Goal: Navigation & Orientation: Find specific page/section

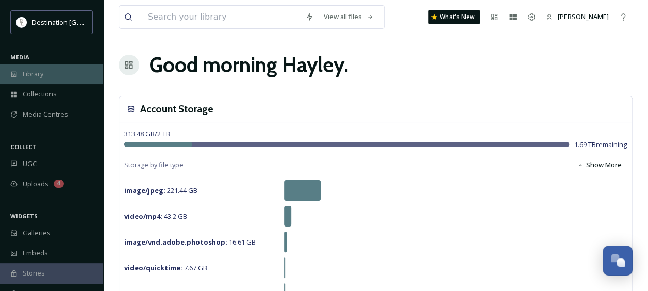
click at [36, 74] on span "Library" at bounding box center [33, 74] width 21 height 10
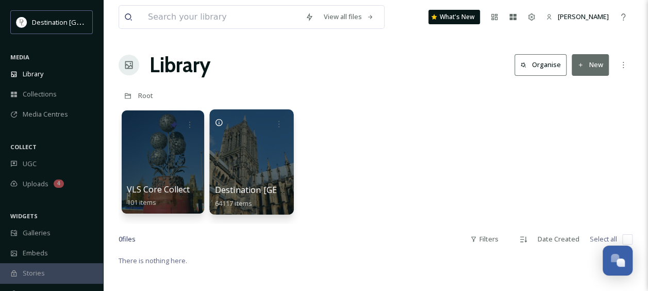
click at [252, 154] on div at bounding box center [251, 161] width 84 height 105
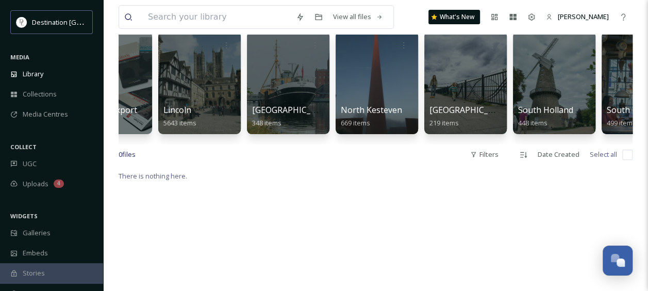
scroll to position [0, 414]
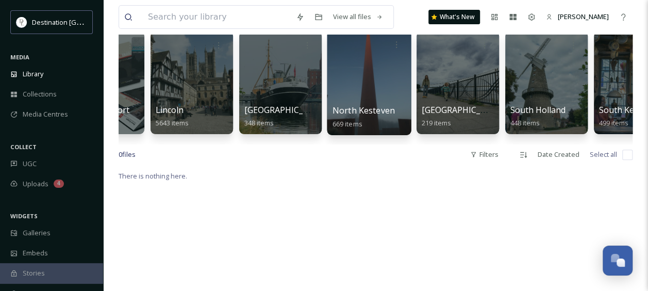
click at [374, 75] on div at bounding box center [369, 82] width 84 height 105
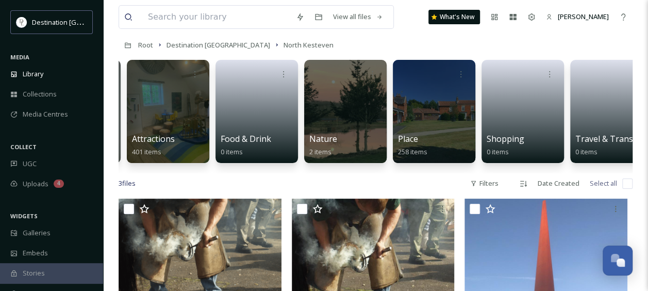
scroll to position [0, 66]
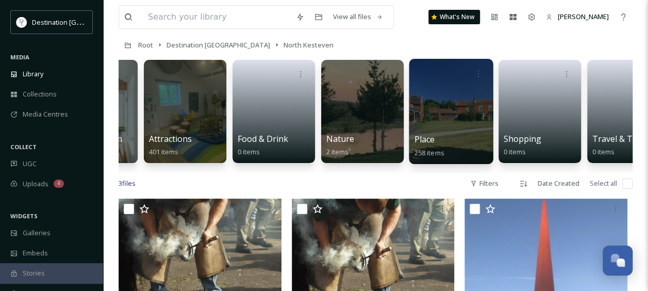
click at [458, 112] on div at bounding box center [451, 111] width 84 height 105
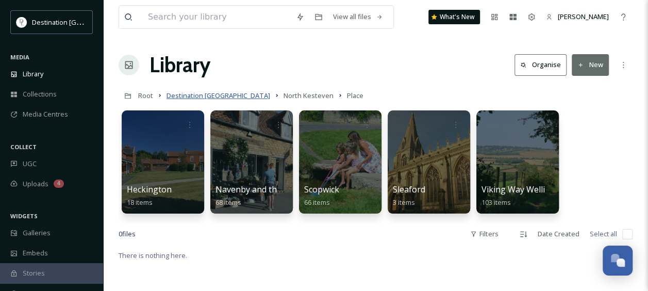
click at [221, 94] on span "Destination [GEOGRAPHIC_DATA]" at bounding box center [218, 95] width 104 height 9
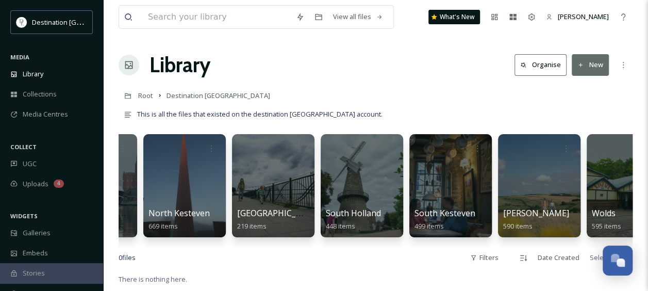
scroll to position [0, 639]
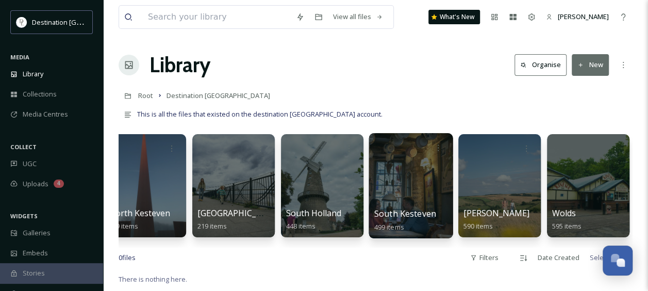
click at [393, 160] on div at bounding box center [411, 185] width 84 height 105
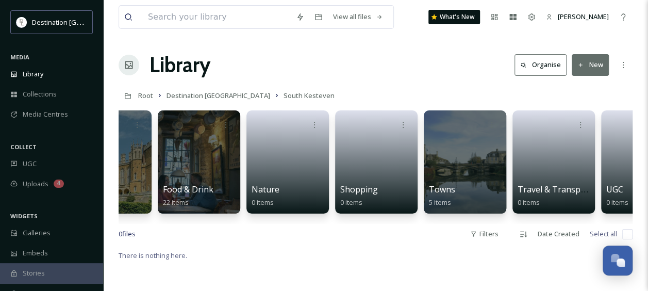
scroll to position [0, 150]
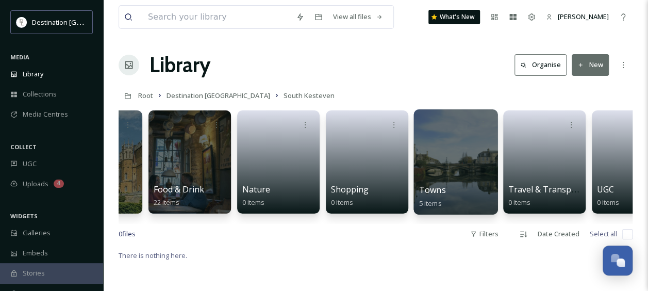
click at [442, 157] on div at bounding box center [455, 161] width 84 height 105
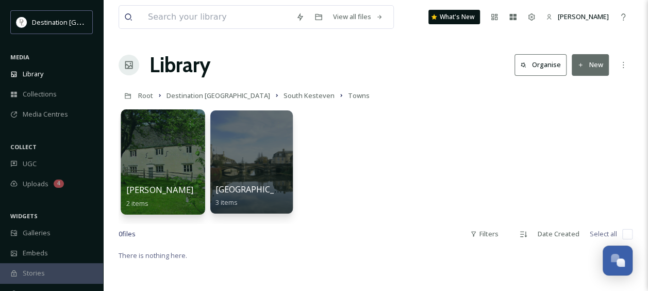
click at [186, 149] on div at bounding box center [163, 161] width 84 height 105
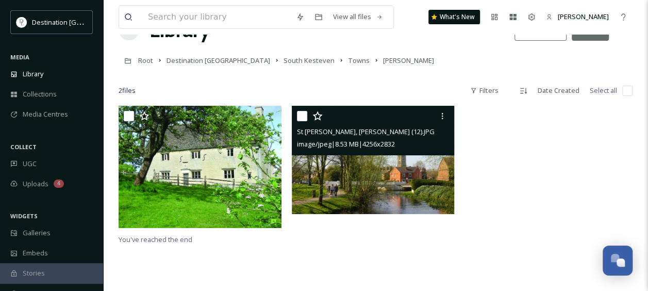
scroll to position [52, 0]
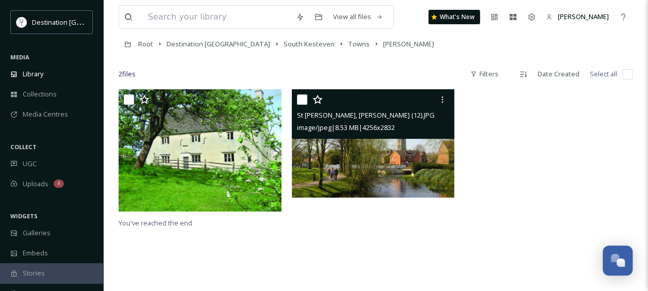
click at [388, 170] on img at bounding box center [373, 143] width 163 height 108
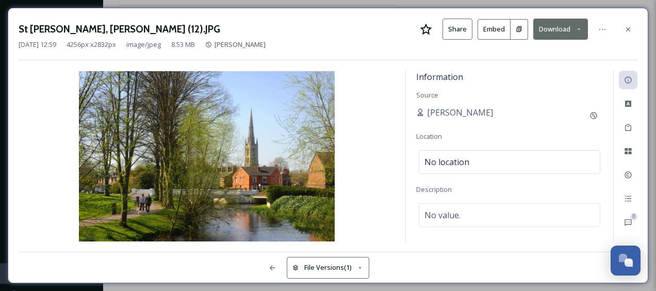
click at [580, 22] on button "Download" at bounding box center [560, 29] width 55 height 21
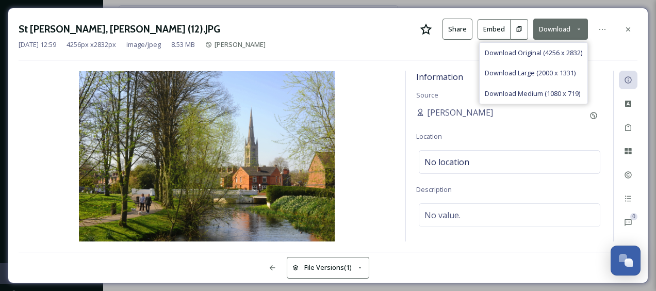
click at [580, 22] on button "Download" at bounding box center [560, 29] width 55 height 21
click at [462, 29] on button "Share" at bounding box center [457, 29] width 30 height 21
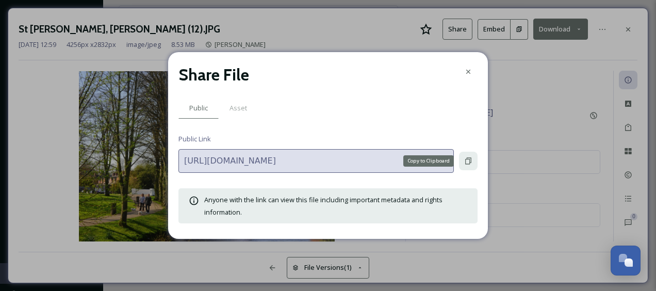
click at [470, 159] on icon at bounding box center [468, 161] width 8 height 8
click at [472, 74] on icon at bounding box center [468, 72] width 8 height 8
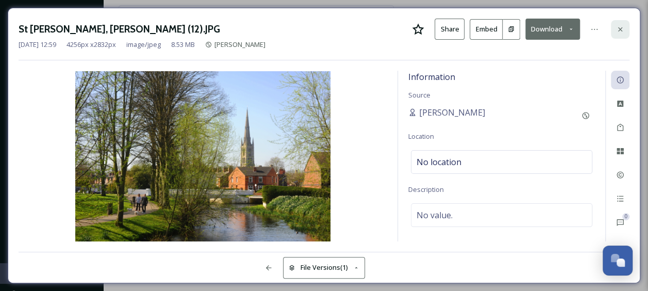
click at [621, 30] on icon at bounding box center [620, 29] width 8 height 8
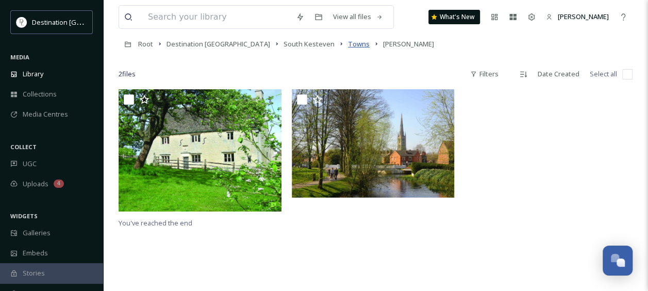
click at [348, 43] on span "Towns" at bounding box center [359, 43] width 22 height 9
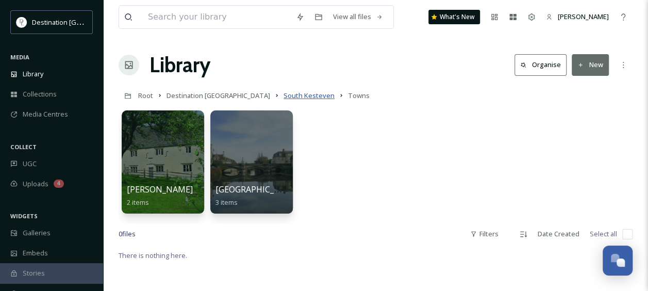
click at [283, 93] on span "South Kesteven" at bounding box center [308, 95] width 51 height 9
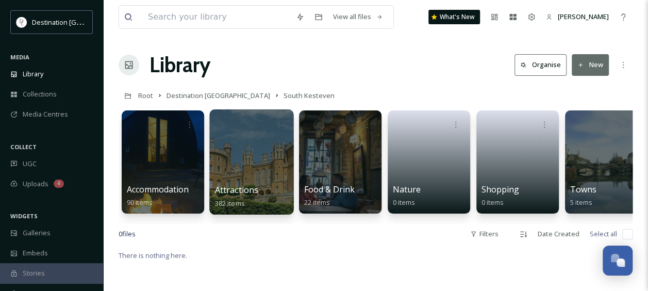
click at [275, 142] on div at bounding box center [251, 161] width 84 height 105
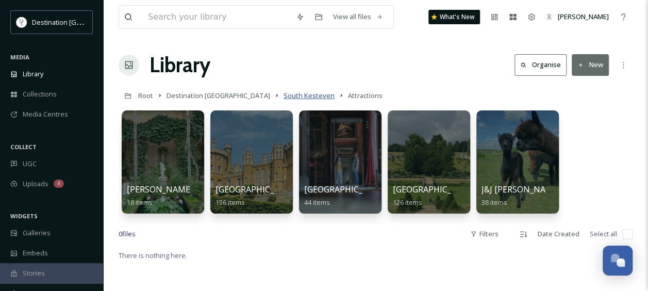
click at [283, 97] on span "South Kesteven" at bounding box center [308, 95] width 51 height 9
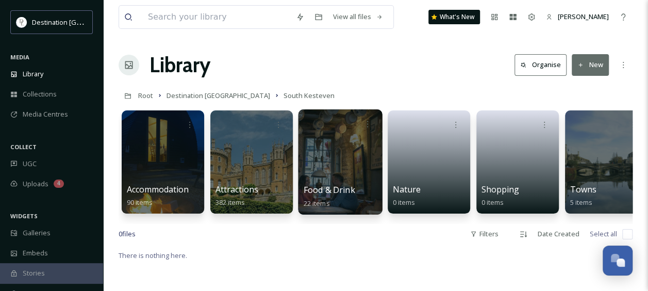
click at [360, 158] on div at bounding box center [340, 161] width 84 height 105
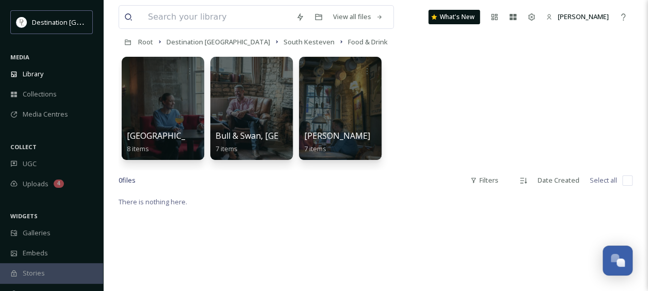
scroll to position [52, 0]
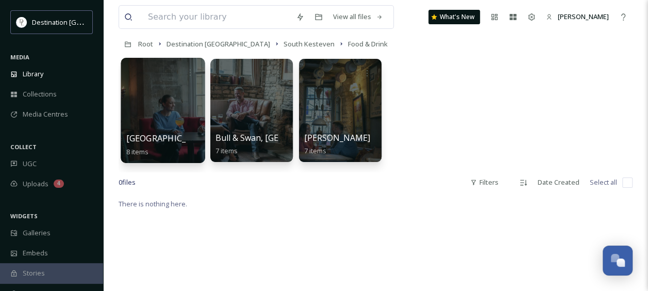
click at [177, 110] on div at bounding box center [163, 110] width 84 height 105
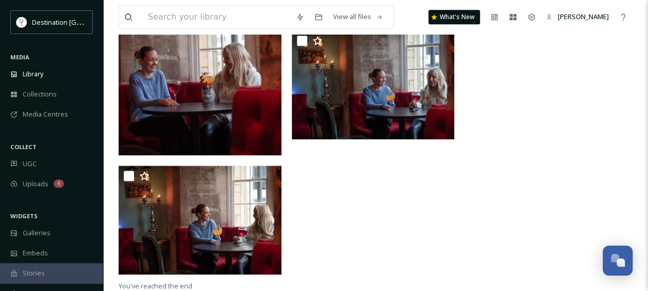
scroll to position [489, 0]
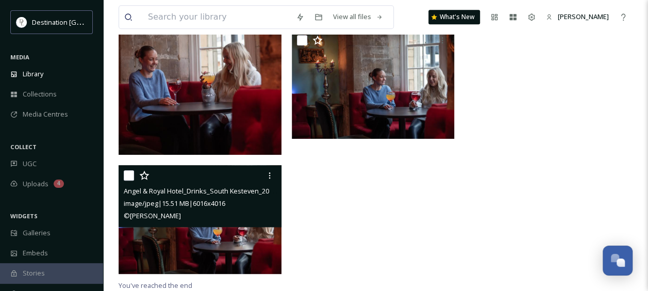
click at [221, 253] on img at bounding box center [200, 219] width 163 height 109
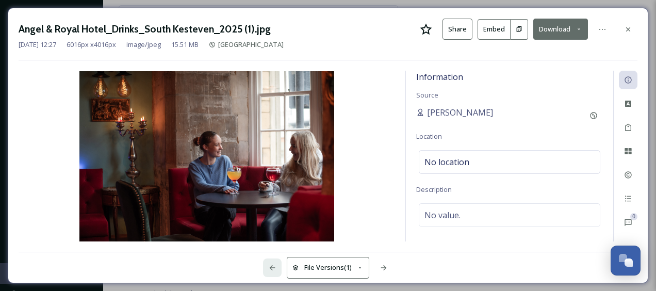
click at [272, 268] on icon at bounding box center [272, 267] width 8 height 8
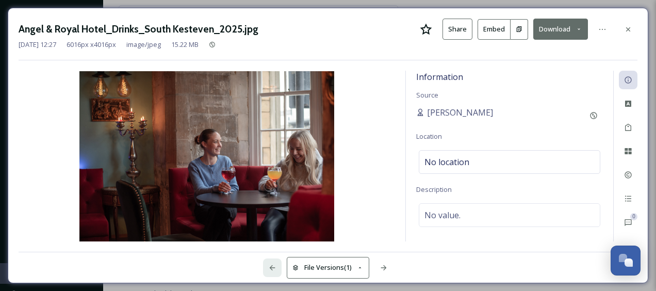
click at [272, 268] on icon at bounding box center [272, 267] width 8 height 8
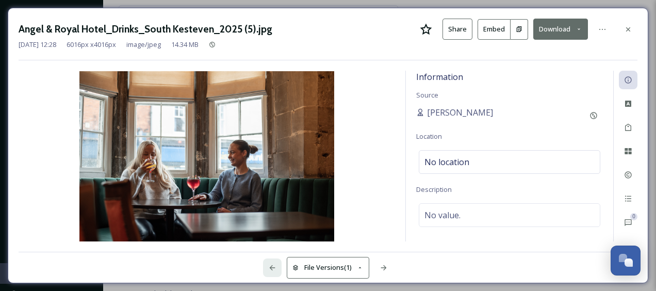
click at [272, 268] on icon at bounding box center [272, 267] width 8 height 8
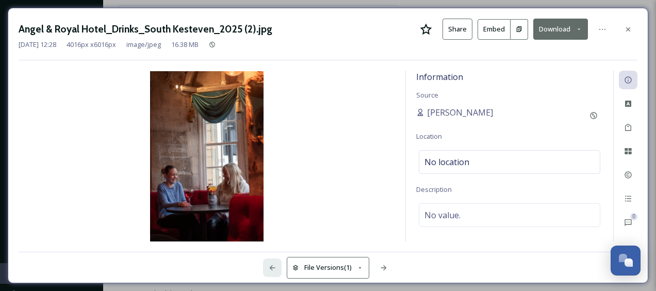
click at [272, 268] on icon at bounding box center [272, 267] width 8 height 8
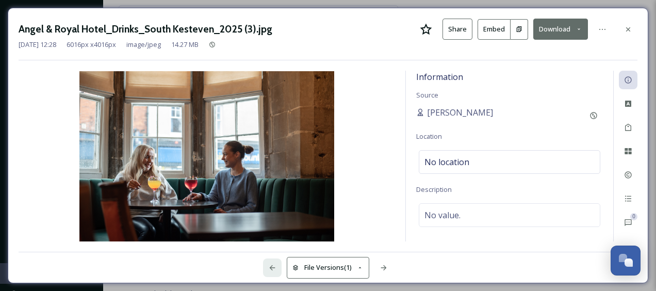
click at [272, 268] on icon at bounding box center [272, 267] width 8 height 8
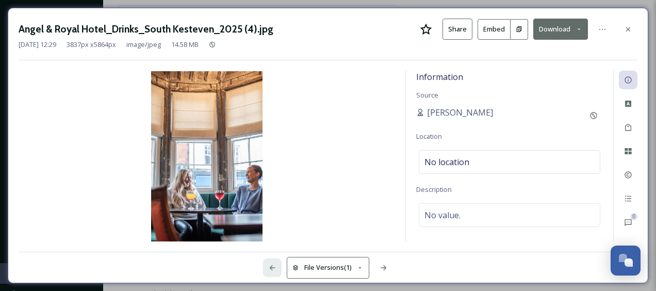
click at [272, 268] on icon at bounding box center [272, 267] width 8 height 8
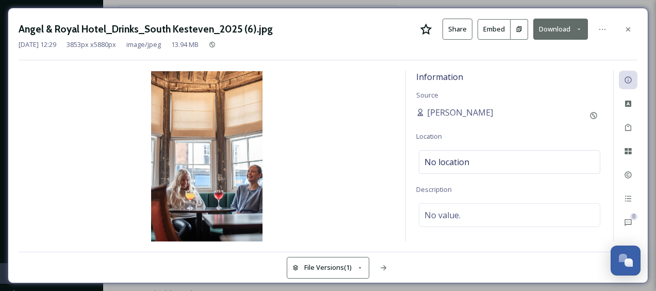
click at [272, 268] on div "File Versions (1)" at bounding box center [328, 262] width 618 height 21
click at [379, 265] on icon at bounding box center [383, 267] width 8 height 8
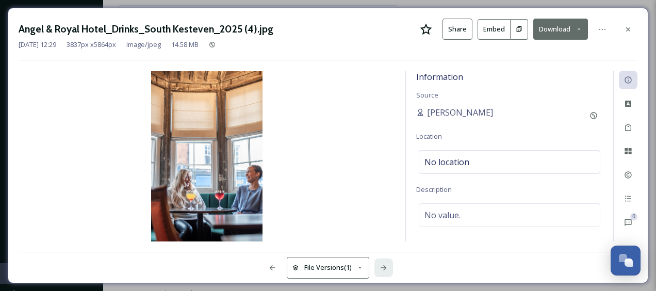
click at [379, 265] on icon at bounding box center [383, 267] width 8 height 8
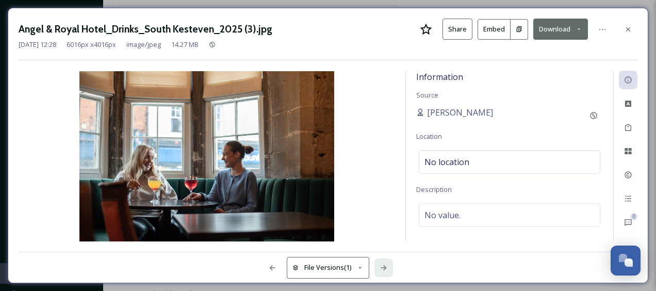
click at [379, 265] on icon at bounding box center [383, 267] width 8 height 8
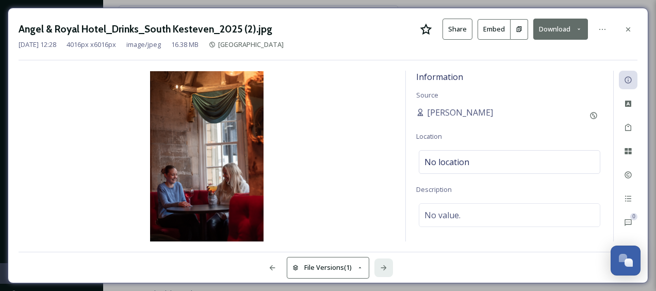
click at [379, 265] on icon at bounding box center [383, 267] width 8 height 8
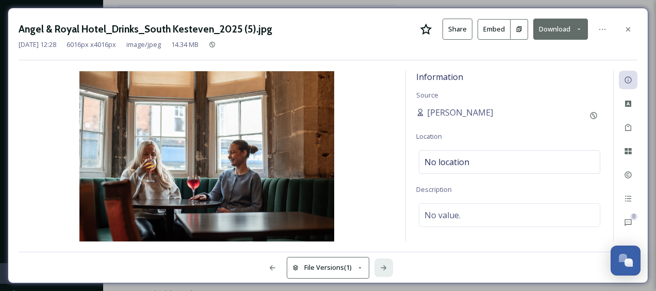
click at [379, 265] on icon at bounding box center [383, 267] width 8 height 8
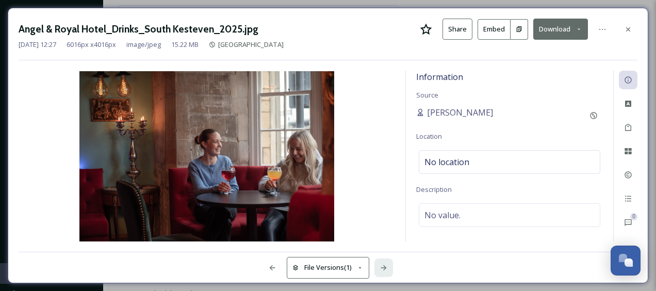
click at [379, 265] on icon at bounding box center [383, 267] width 8 height 8
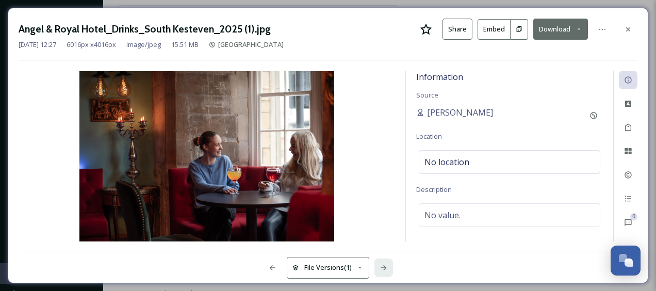
click at [379, 265] on icon at bounding box center [383, 267] width 8 height 8
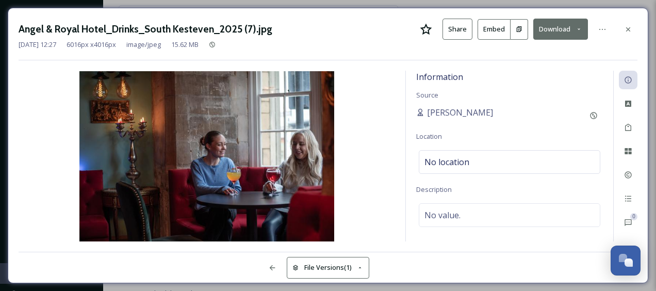
click at [379, 265] on div "File Versions (1)" at bounding box center [328, 262] width 618 height 21
click at [271, 264] on icon at bounding box center [272, 267] width 8 height 8
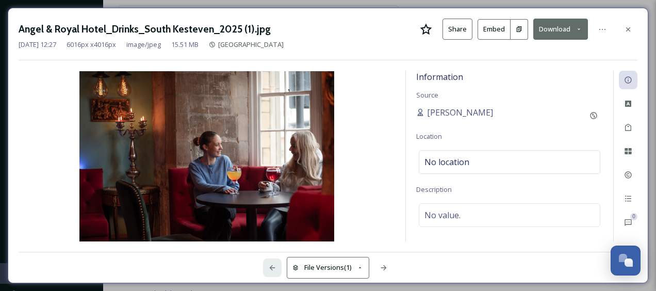
click at [271, 264] on icon at bounding box center [272, 267] width 8 height 8
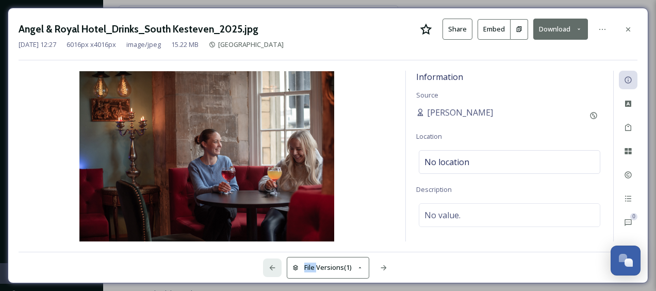
click at [271, 264] on icon at bounding box center [272, 267] width 8 height 8
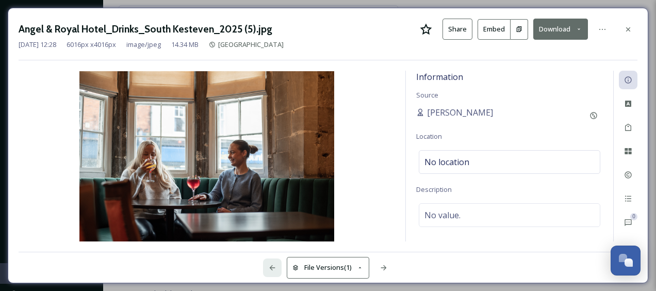
click at [271, 264] on icon at bounding box center [272, 267] width 8 height 8
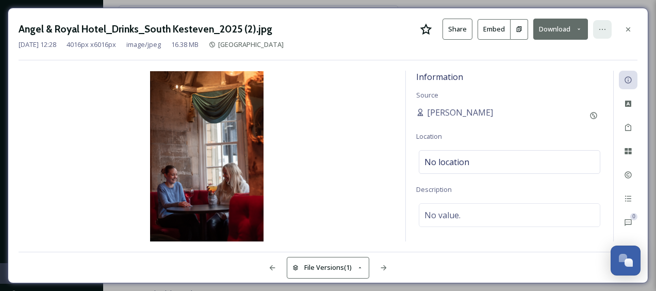
click at [605, 30] on icon at bounding box center [602, 29] width 8 height 8
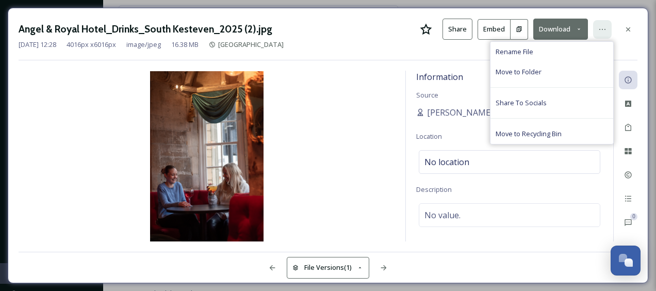
click at [605, 30] on icon at bounding box center [602, 29] width 8 height 8
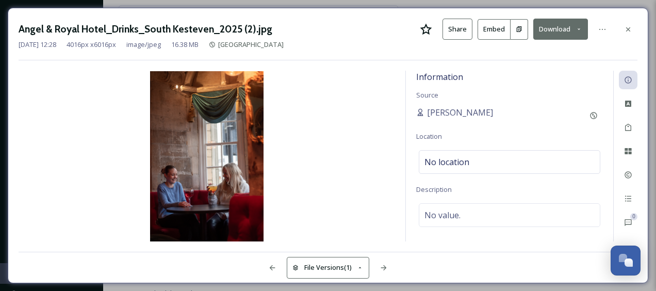
click at [579, 29] on icon at bounding box center [578, 29] width 3 height 2
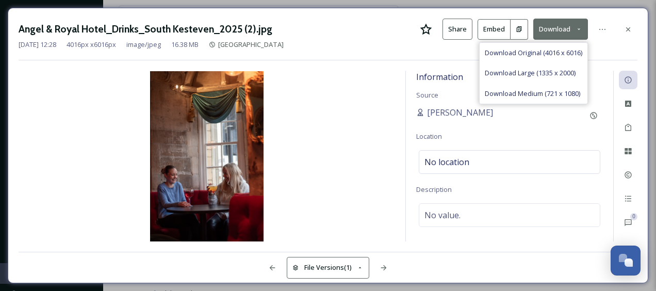
click at [579, 29] on icon at bounding box center [578, 29] width 3 height 2
click at [603, 28] on icon at bounding box center [602, 29] width 8 height 8
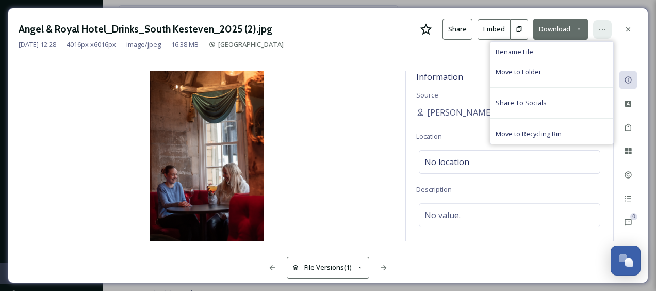
click at [603, 28] on icon at bounding box center [602, 29] width 8 height 8
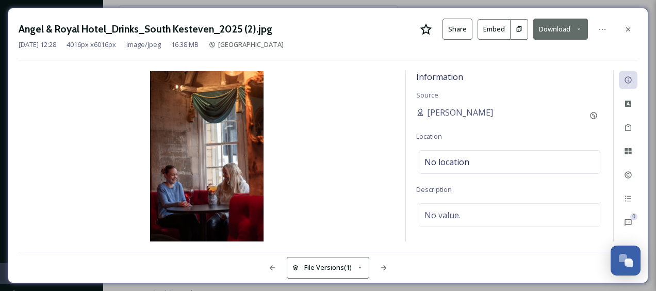
click at [582, 32] on button "Download" at bounding box center [560, 29] width 55 height 21
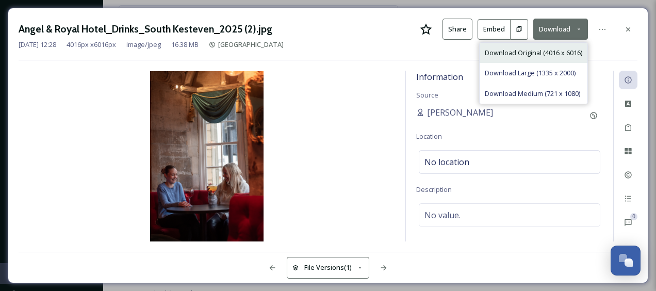
click at [499, 50] on span "Download Original (4016 x 6016)" at bounding box center [532, 53] width 97 height 10
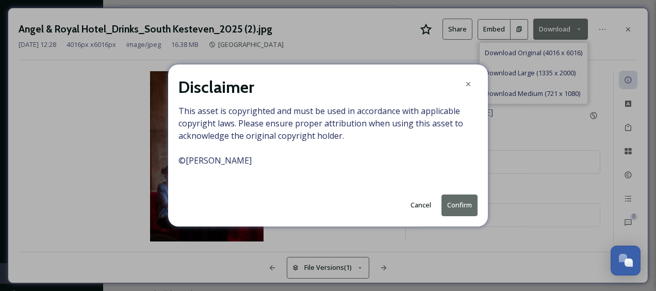
click at [421, 202] on button "Cancel" at bounding box center [420, 205] width 31 height 20
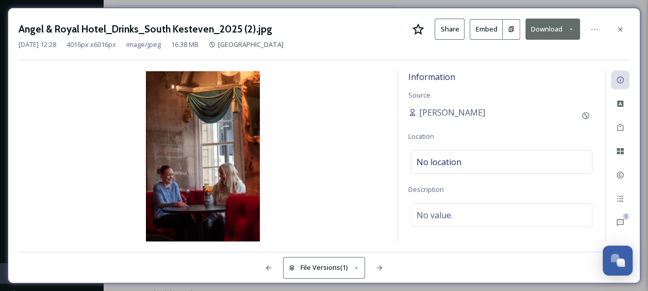
click at [453, 27] on button "Share" at bounding box center [449, 29] width 30 height 21
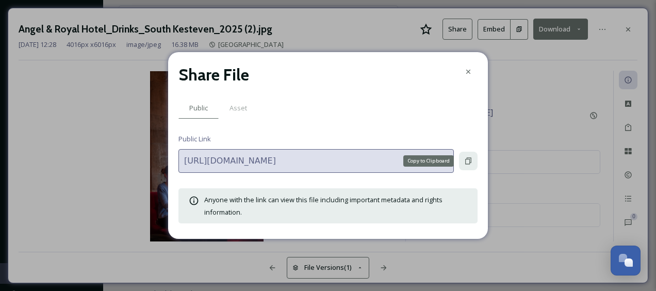
click at [466, 158] on icon at bounding box center [468, 161] width 6 height 7
click at [468, 69] on icon at bounding box center [468, 72] width 8 height 8
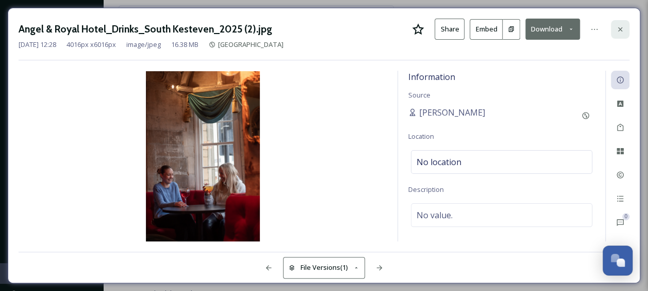
click at [620, 25] on icon at bounding box center [620, 29] width 8 height 8
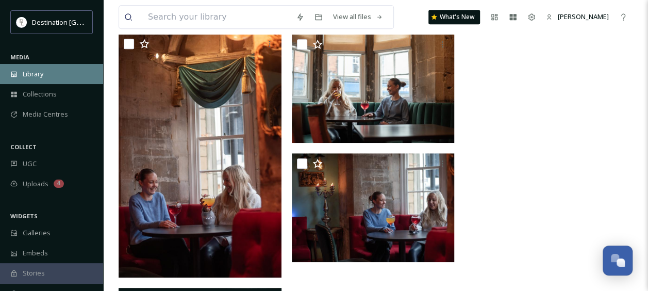
click at [36, 72] on span "Library" at bounding box center [33, 74] width 21 height 10
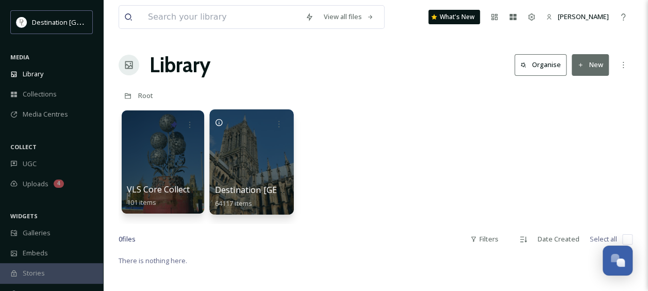
click at [235, 145] on div at bounding box center [251, 161] width 84 height 105
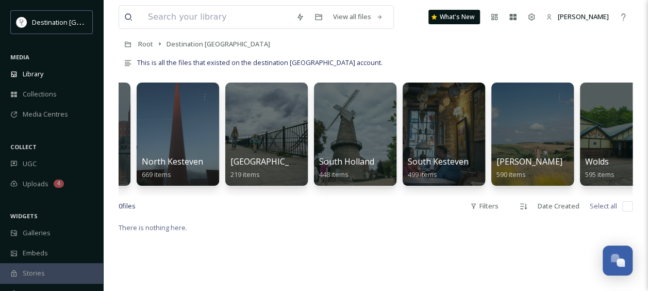
scroll to position [0, 639]
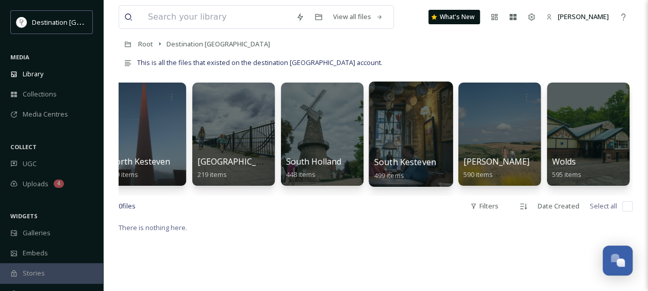
click at [409, 114] on div at bounding box center [411, 133] width 84 height 105
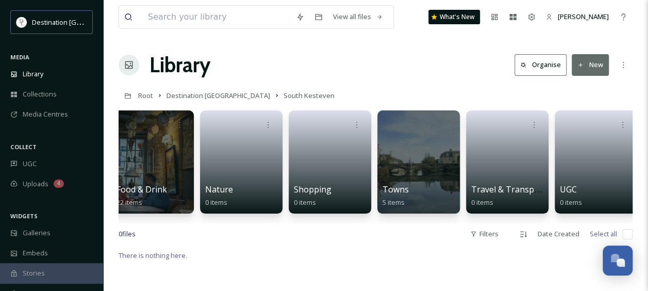
scroll to position [0, 199]
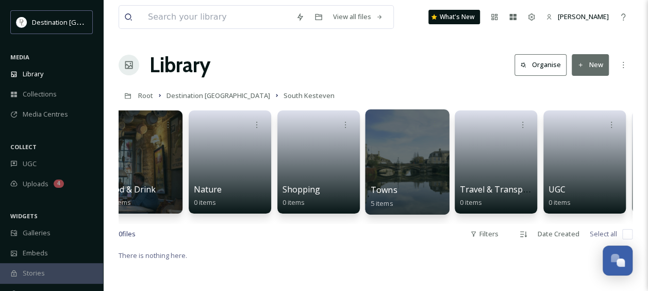
click at [400, 149] on div at bounding box center [407, 161] width 84 height 105
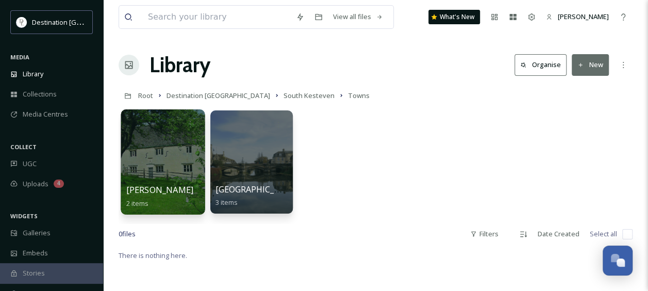
click at [149, 150] on div at bounding box center [163, 161] width 84 height 105
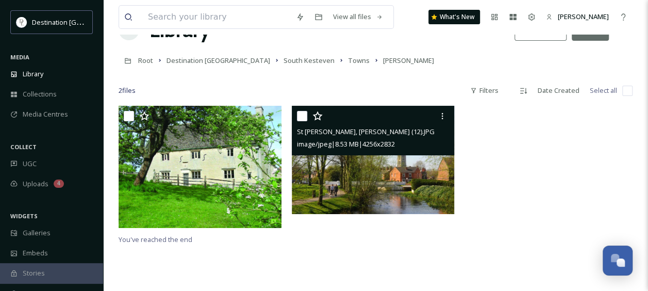
scroll to position [52, 0]
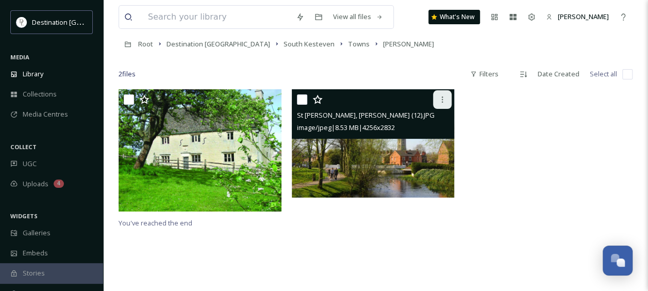
click at [440, 97] on icon at bounding box center [442, 99] width 8 height 8
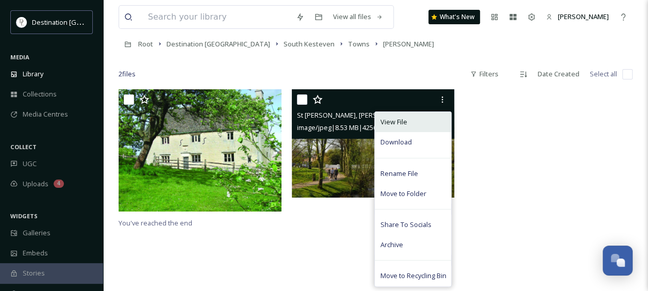
click at [409, 118] on div "View File" at bounding box center [413, 122] width 76 height 20
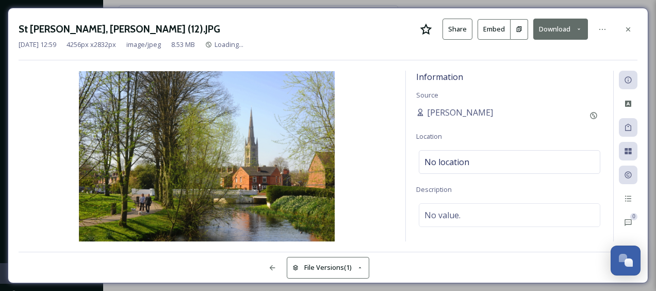
click at [456, 25] on button "Share" at bounding box center [457, 29] width 30 height 21
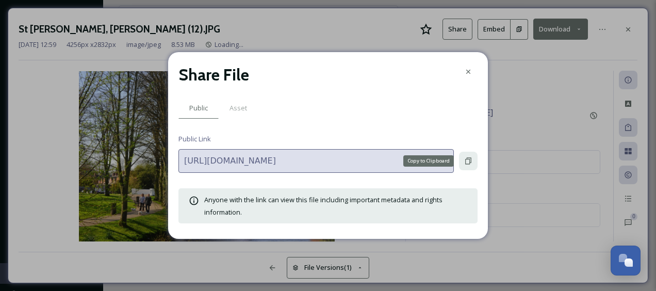
click at [470, 159] on icon at bounding box center [468, 161] width 8 height 8
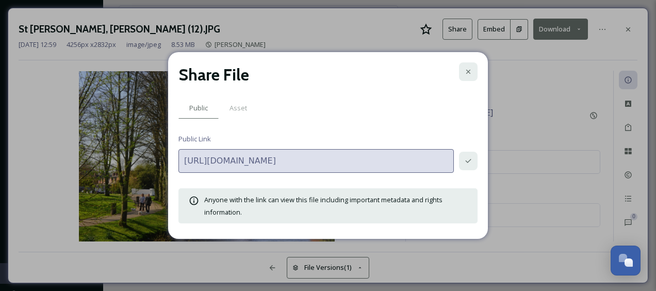
click at [470, 73] on icon at bounding box center [468, 72] width 4 height 4
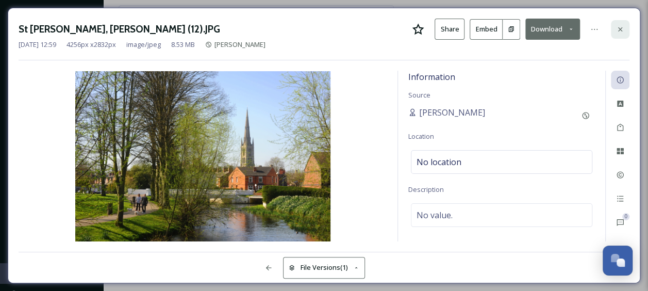
click at [620, 28] on icon at bounding box center [620, 29] width 4 height 4
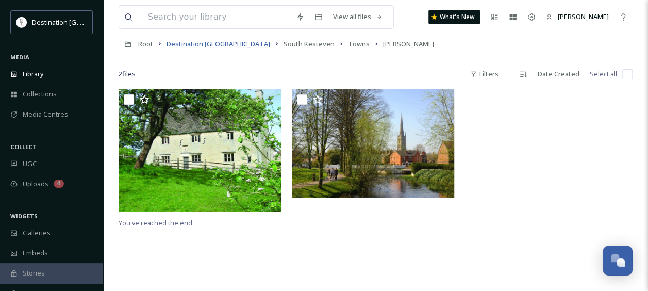
click at [195, 45] on span "Destination [GEOGRAPHIC_DATA]" at bounding box center [218, 43] width 104 height 9
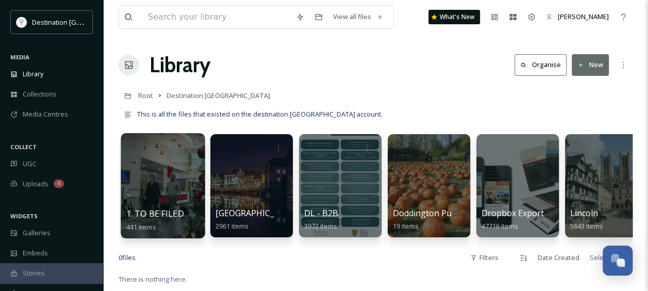
click at [166, 192] on div at bounding box center [163, 185] width 84 height 105
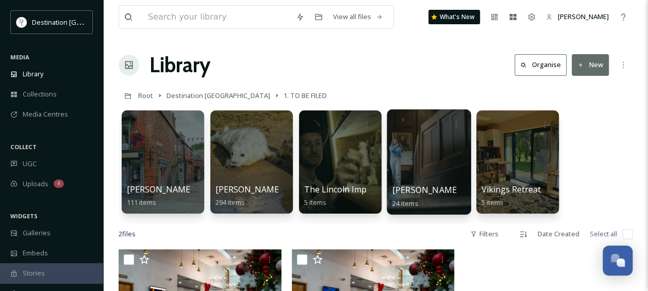
click at [441, 136] on div at bounding box center [429, 161] width 84 height 105
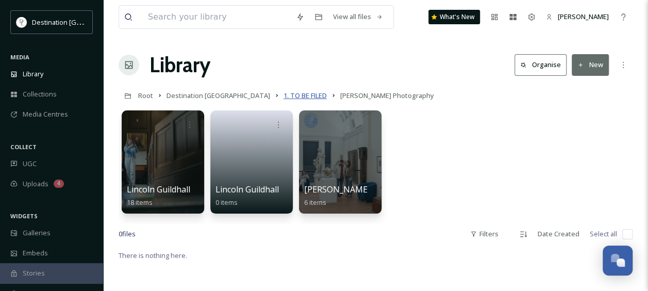
click at [283, 95] on span "1. TO BE FILED" at bounding box center [304, 95] width 43 height 9
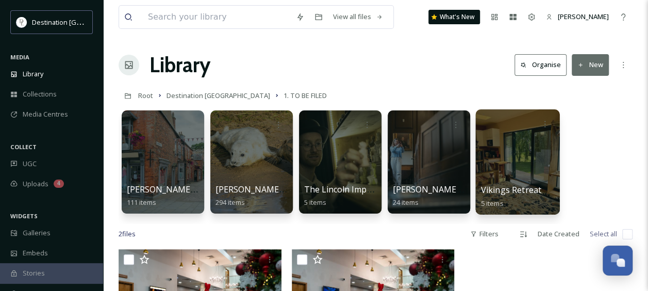
click at [532, 155] on div at bounding box center [517, 161] width 84 height 105
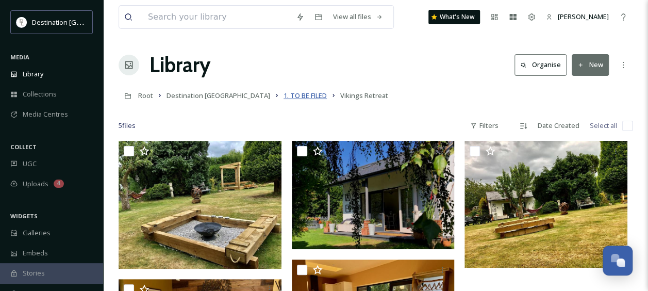
click at [283, 94] on span "1. TO BE FILED" at bounding box center [304, 95] width 43 height 9
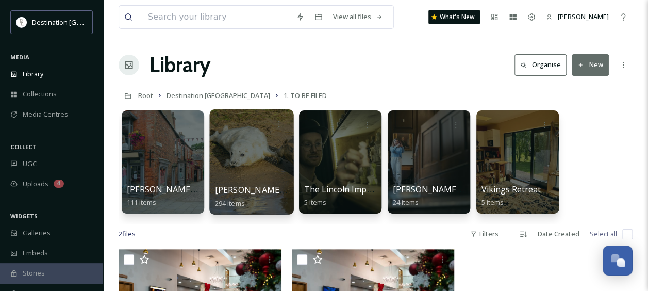
click at [267, 150] on div at bounding box center [251, 161] width 84 height 105
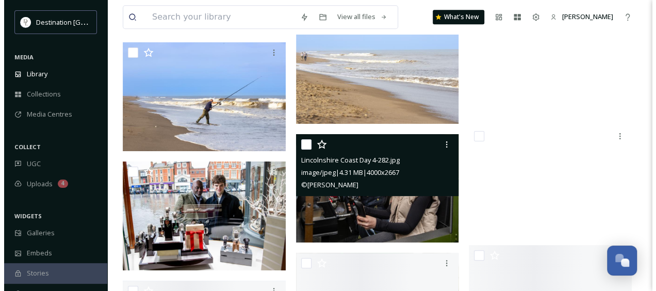
scroll to position [6288, 0]
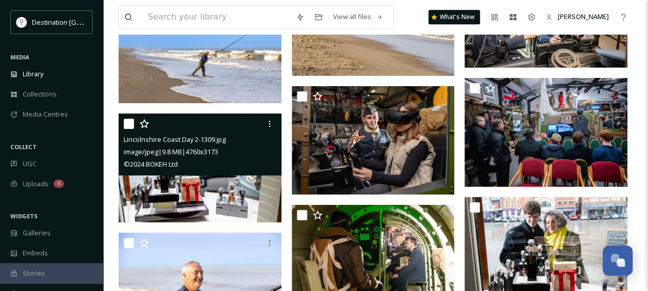
click at [219, 189] on img at bounding box center [200, 167] width 163 height 109
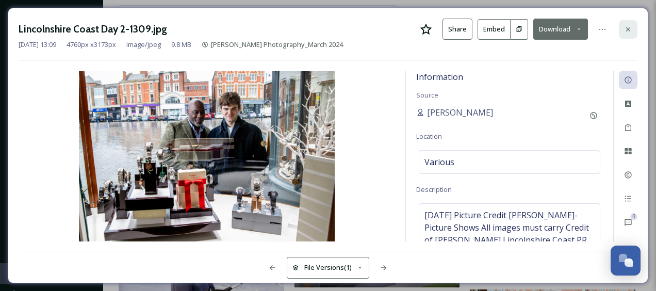
click at [630, 29] on icon at bounding box center [628, 29] width 8 height 8
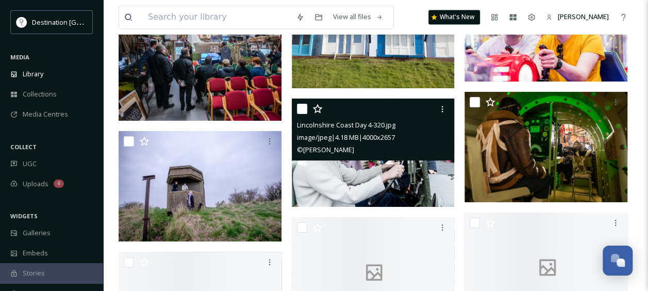
scroll to position [6752, 0]
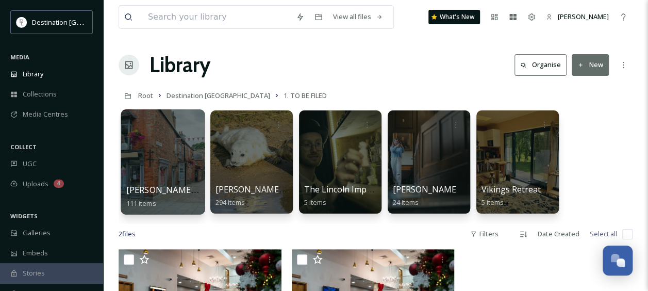
click at [175, 152] on div at bounding box center [163, 161] width 84 height 105
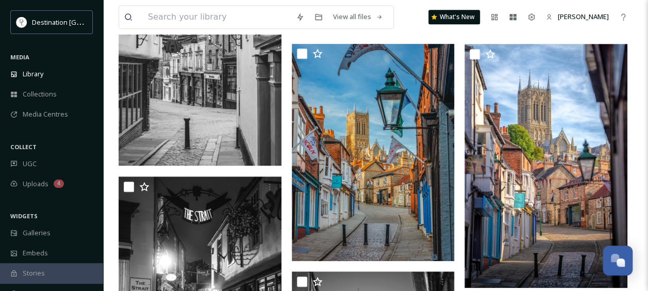
scroll to position [361, 0]
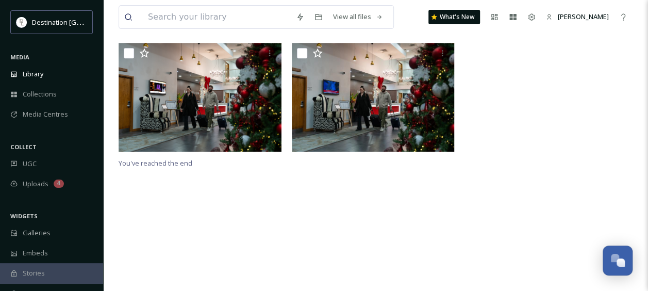
scroll to position [248, 0]
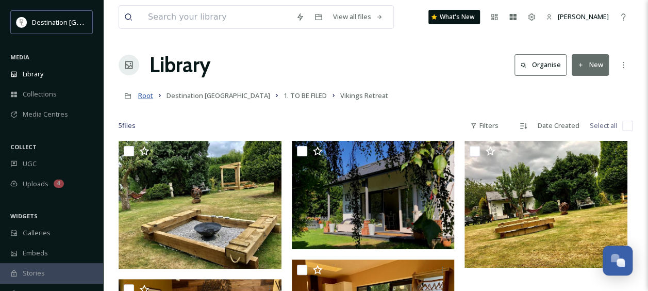
click at [149, 96] on span "Root" at bounding box center [145, 95] width 15 height 9
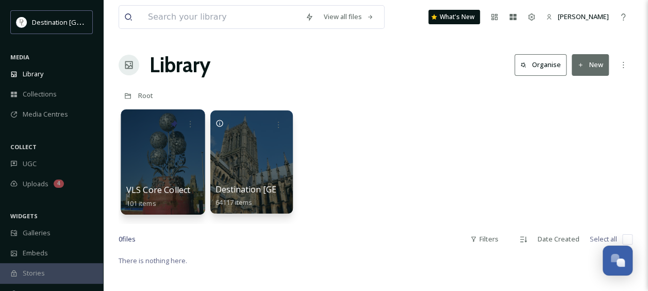
click at [175, 152] on div at bounding box center [163, 161] width 84 height 105
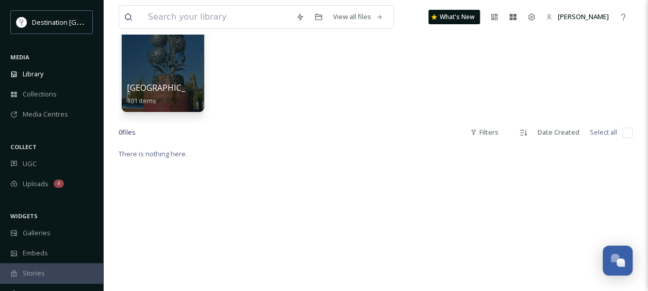
scroll to position [52, 0]
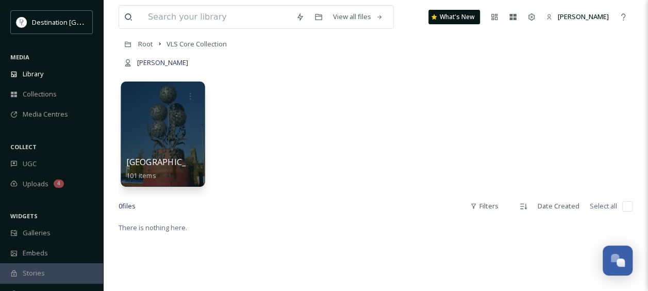
click at [174, 123] on div at bounding box center [163, 133] width 84 height 105
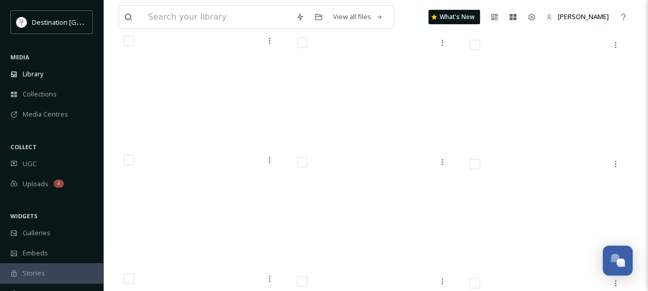
scroll to position [1874, 0]
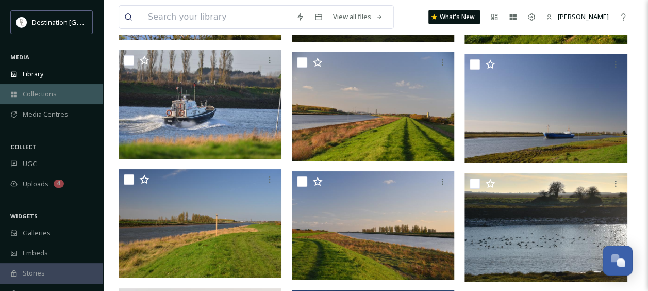
click at [34, 93] on span "Collections" at bounding box center [40, 94] width 34 height 10
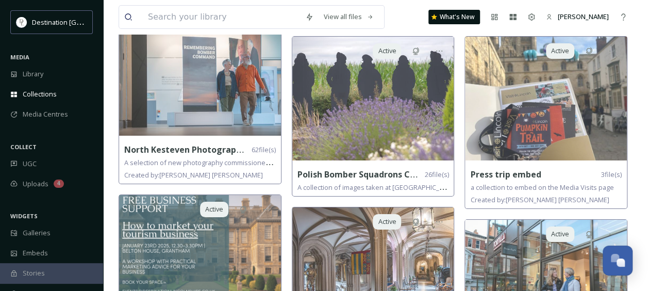
scroll to position [2010, 0]
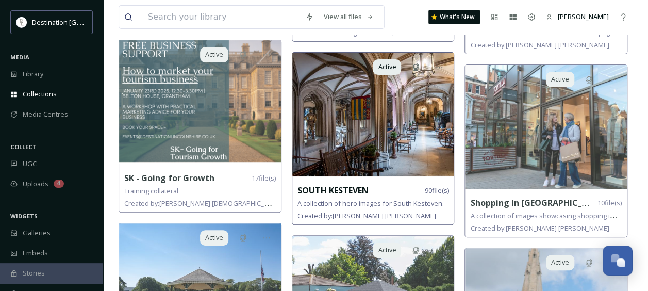
click at [362, 132] on img at bounding box center [373, 115] width 162 height 124
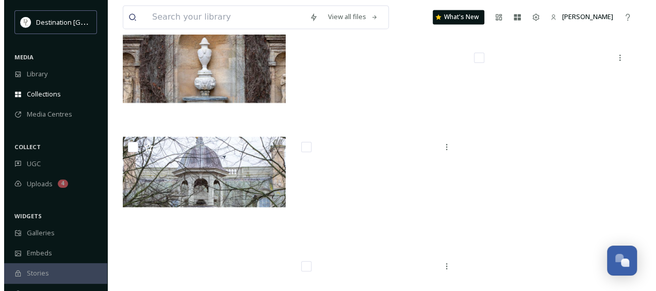
scroll to position [2678, 0]
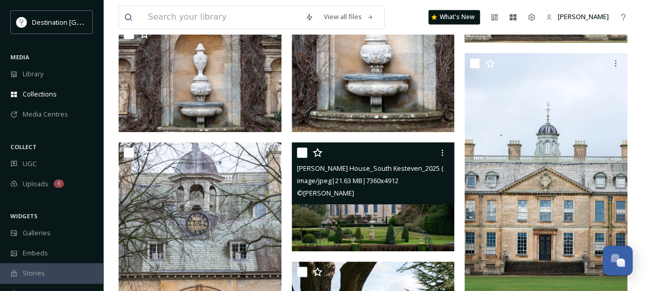
click at [392, 204] on img at bounding box center [373, 196] width 163 height 109
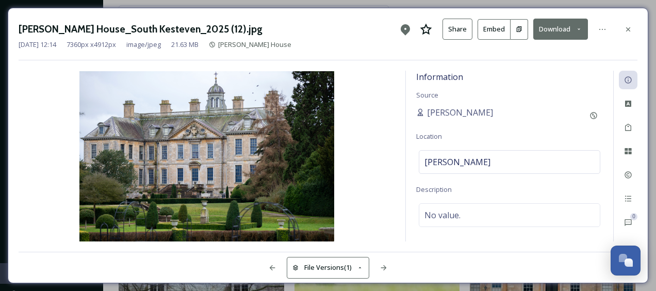
click at [462, 27] on button "Share" at bounding box center [457, 29] width 30 height 21
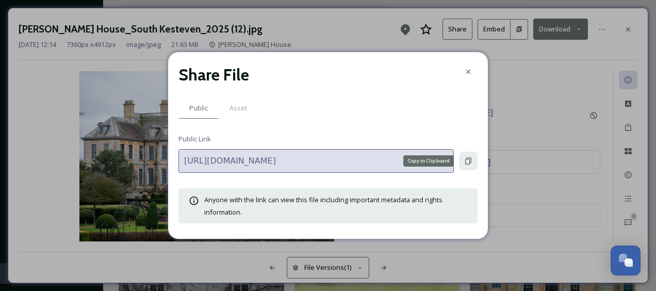
click at [466, 159] on icon at bounding box center [468, 161] width 6 height 7
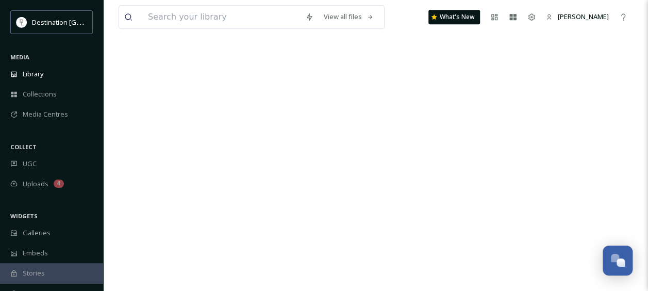
scroll to position [254, 0]
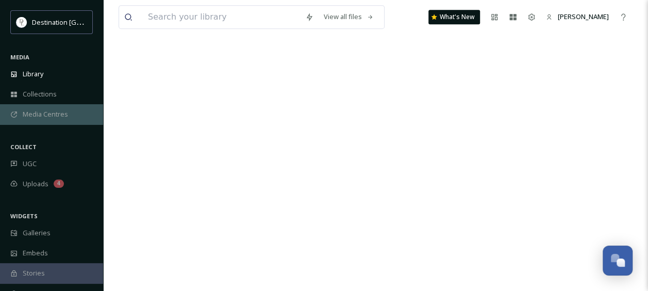
click at [43, 116] on span "Media Centres" at bounding box center [45, 114] width 45 height 10
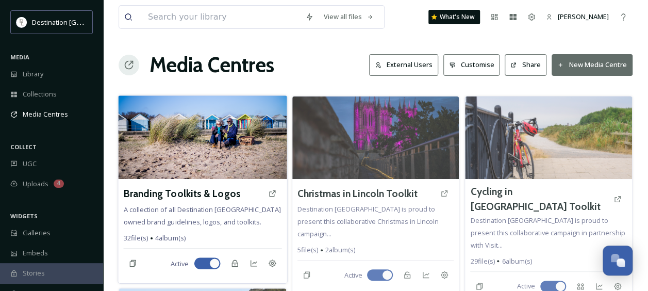
click at [256, 145] on img at bounding box center [202, 136] width 169 height 83
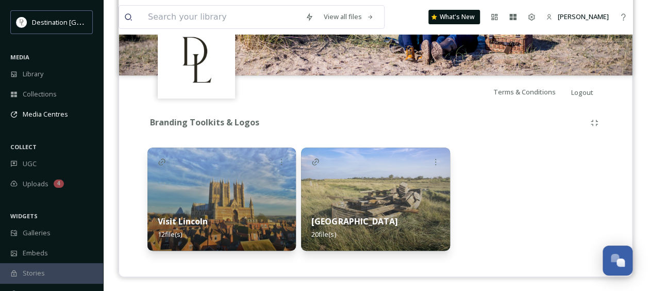
scroll to position [155, 0]
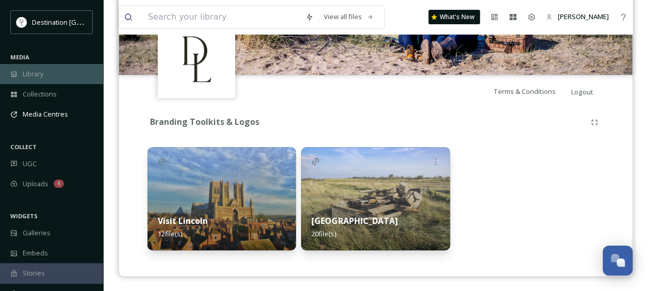
click at [37, 75] on span "Library" at bounding box center [33, 74] width 21 height 10
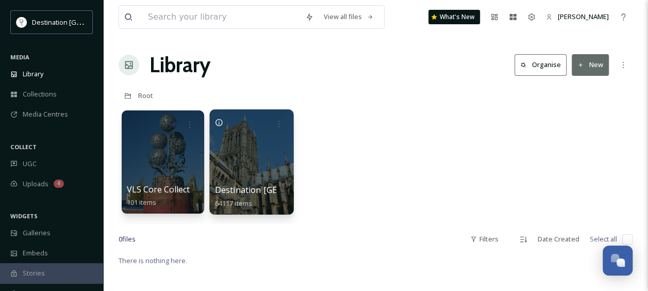
click at [258, 138] on div at bounding box center [251, 161] width 84 height 105
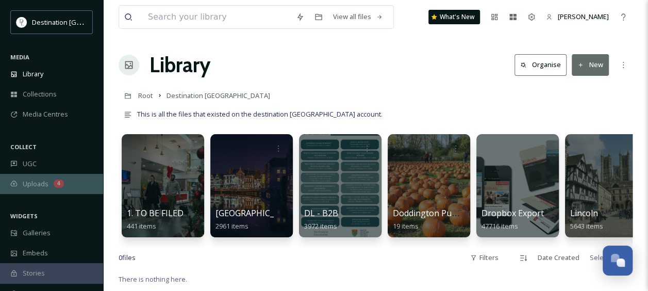
click at [36, 180] on span "Uploads" at bounding box center [36, 184] width 26 height 10
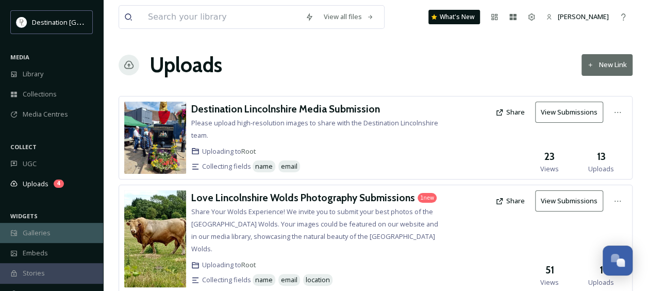
click at [37, 230] on span "Galleries" at bounding box center [37, 233] width 28 height 10
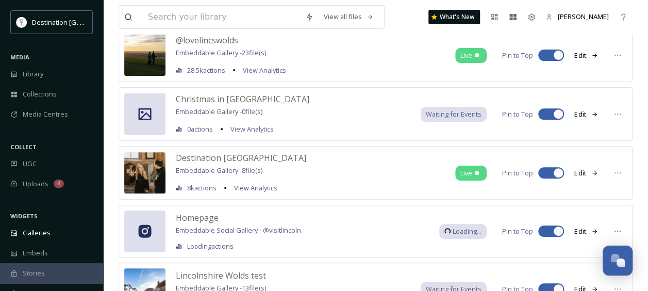
scroll to position [258, 0]
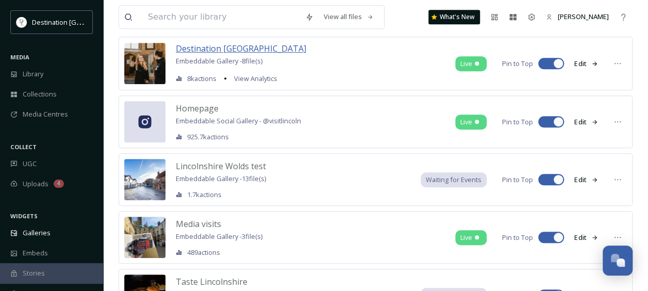
click at [240, 46] on span "Destination [GEOGRAPHIC_DATA]" at bounding box center [241, 48] width 130 height 11
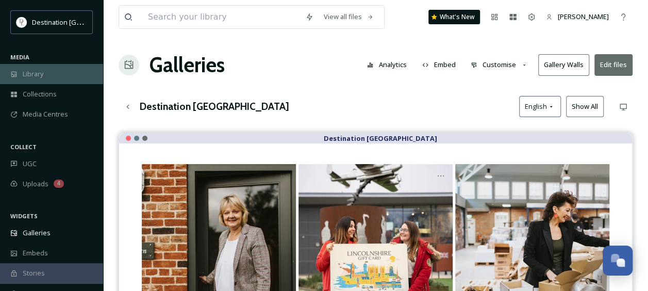
click at [41, 77] on span "Library" at bounding box center [33, 74] width 21 height 10
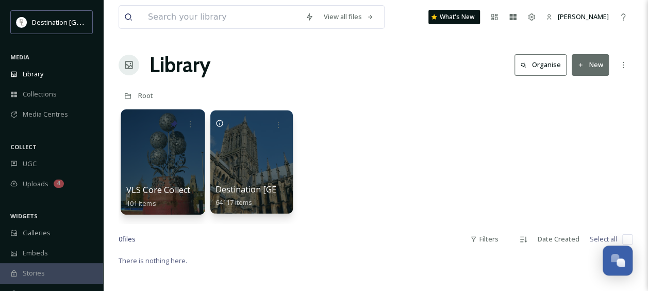
click at [142, 151] on div at bounding box center [163, 161] width 84 height 105
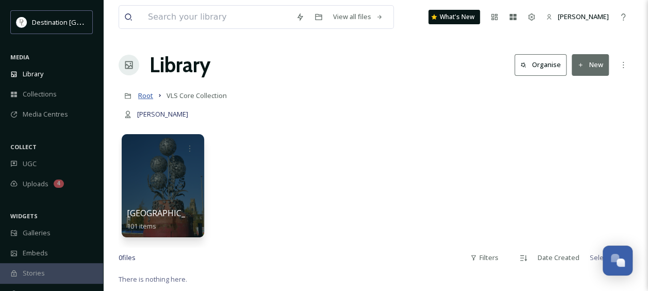
click at [146, 94] on span "Root" at bounding box center [145, 95] width 15 height 9
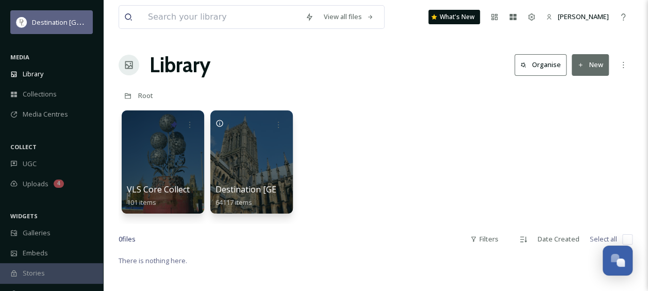
click at [53, 24] on span "Destination [GEOGRAPHIC_DATA]" at bounding box center [83, 22] width 103 height 10
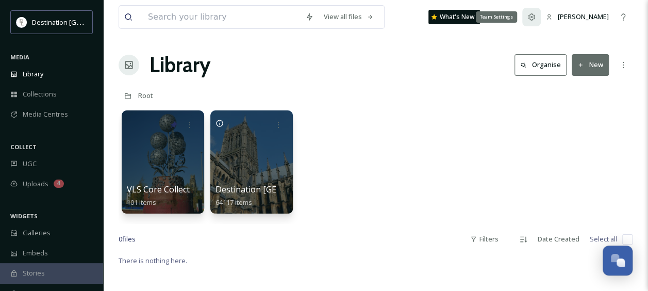
click at [535, 16] on icon at bounding box center [531, 17] width 8 height 8
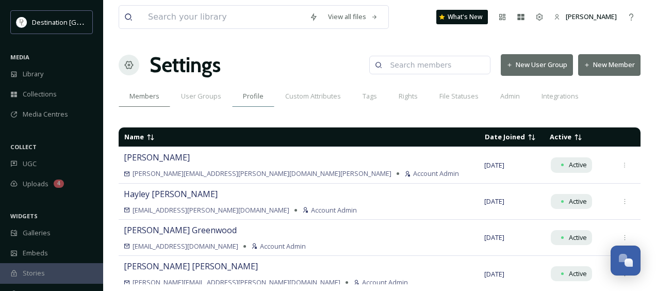
click at [261, 96] on div "Profile" at bounding box center [253, 96] width 42 height 21
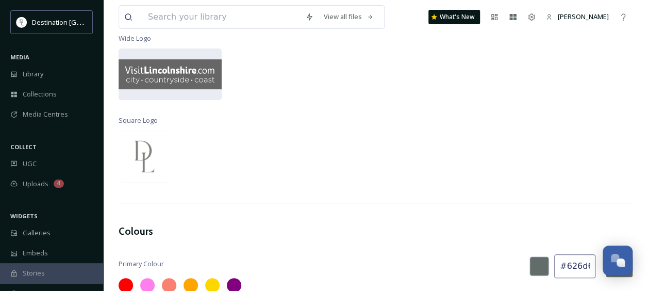
scroll to position [103, 0]
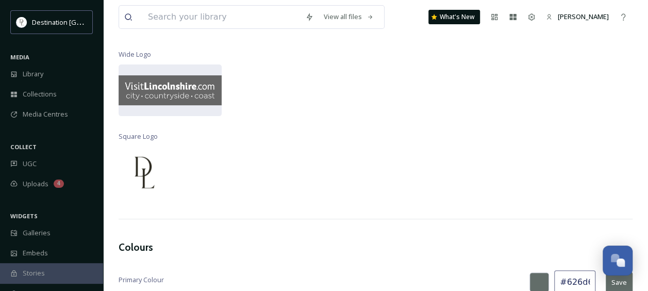
click at [148, 169] on img at bounding box center [145, 172] width 52 height 52
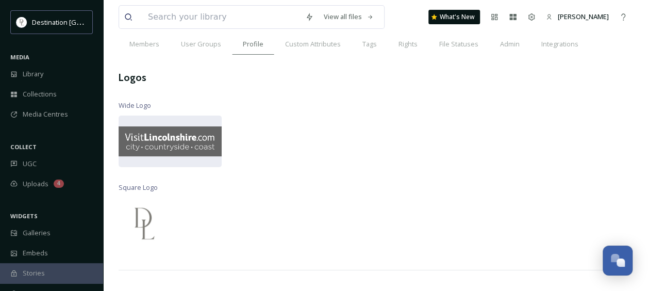
scroll to position [0, 0]
